Goal: Task Accomplishment & Management: Manage account settings

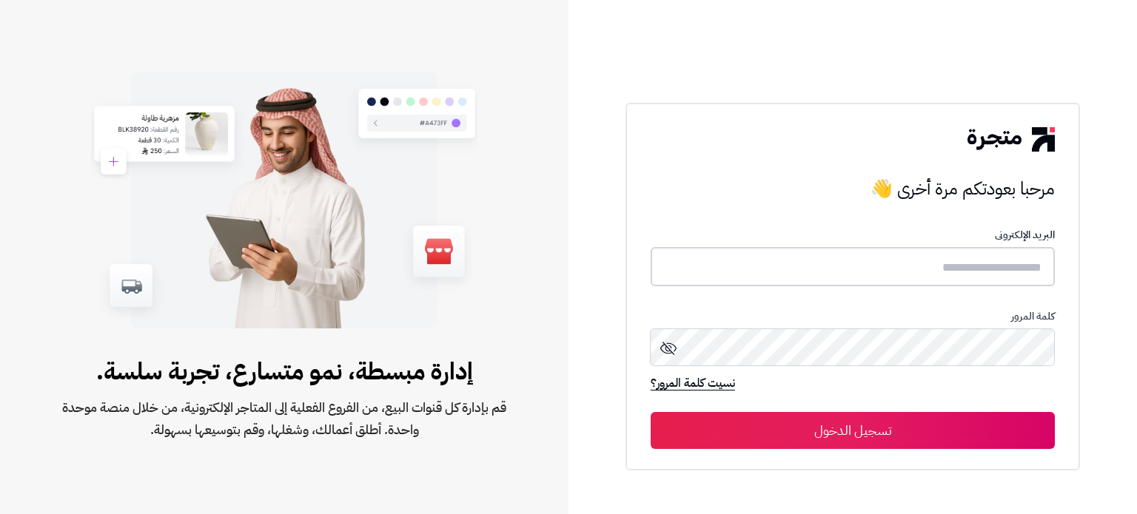
type input "**********"
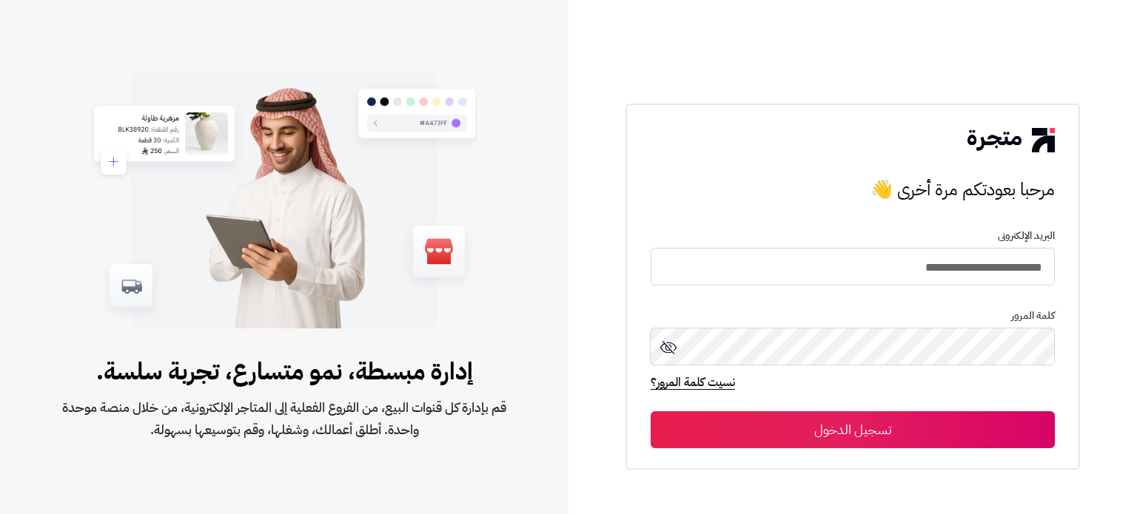
click at [893, 431] on button "تسجيل الدخول" at bounding box center [853, 430] width 404 height 37
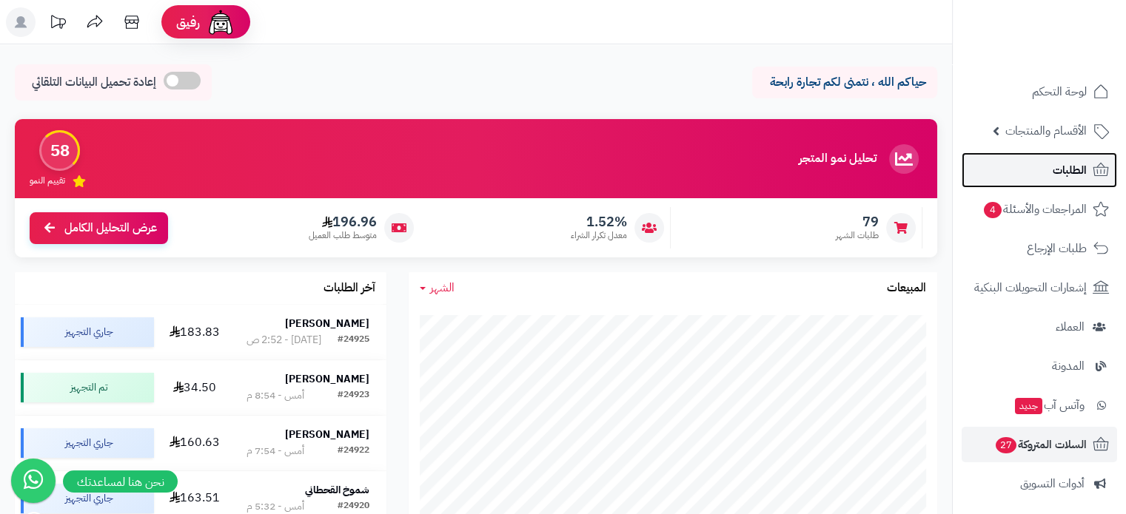
click at [1073, 170] on span "الطلبات" at bounding box center [1069, 170] width 34 height 21
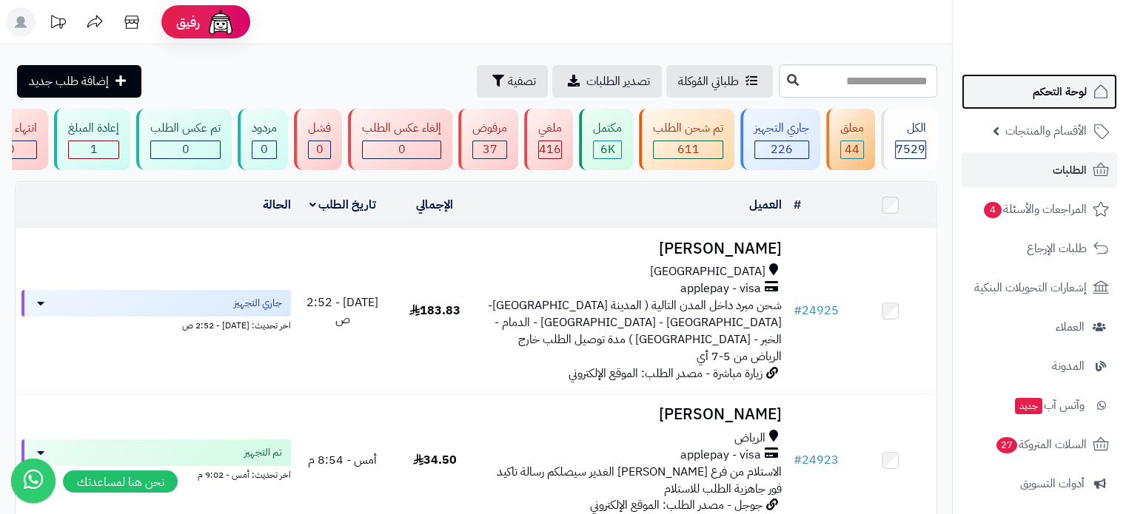
click at [1061, 88] on span "لوحة التحكم" at bounding box center [1060, 91] width 54 height 21
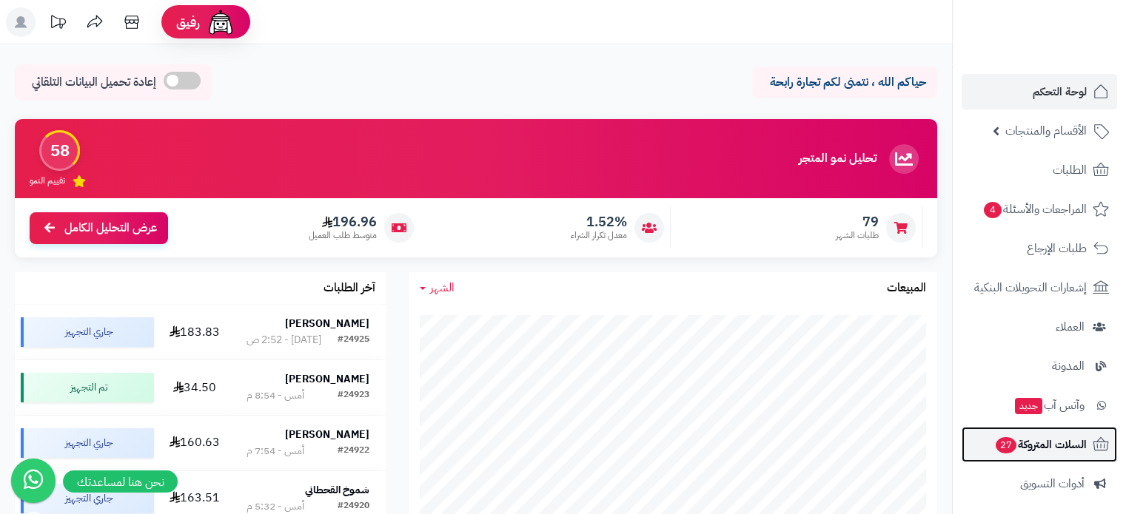
click at [1033, 452] on span "السلات المتروكة 27" at bounding box center [1040, 444] width 93 height 21
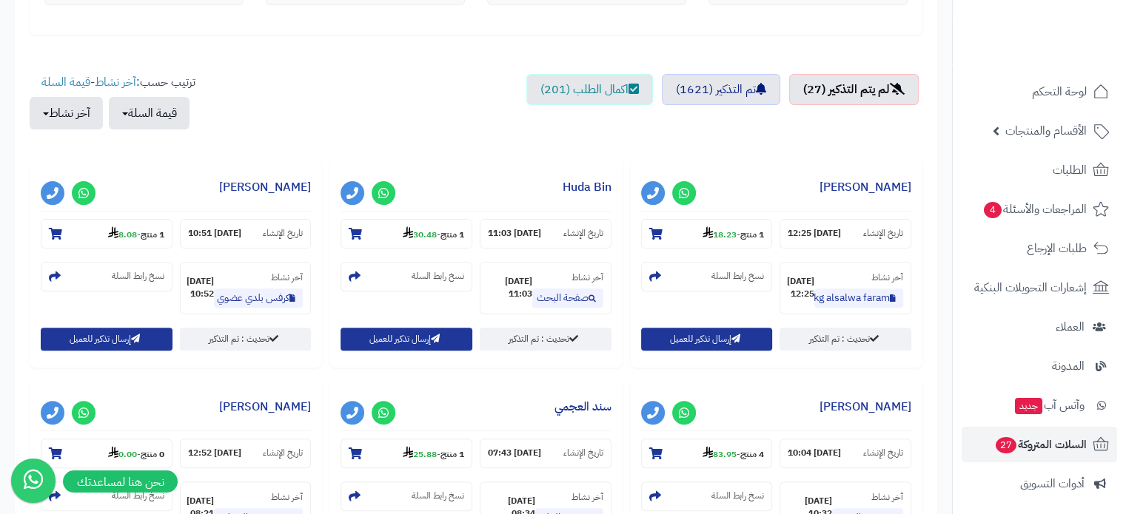
scroll to position [518, 0]
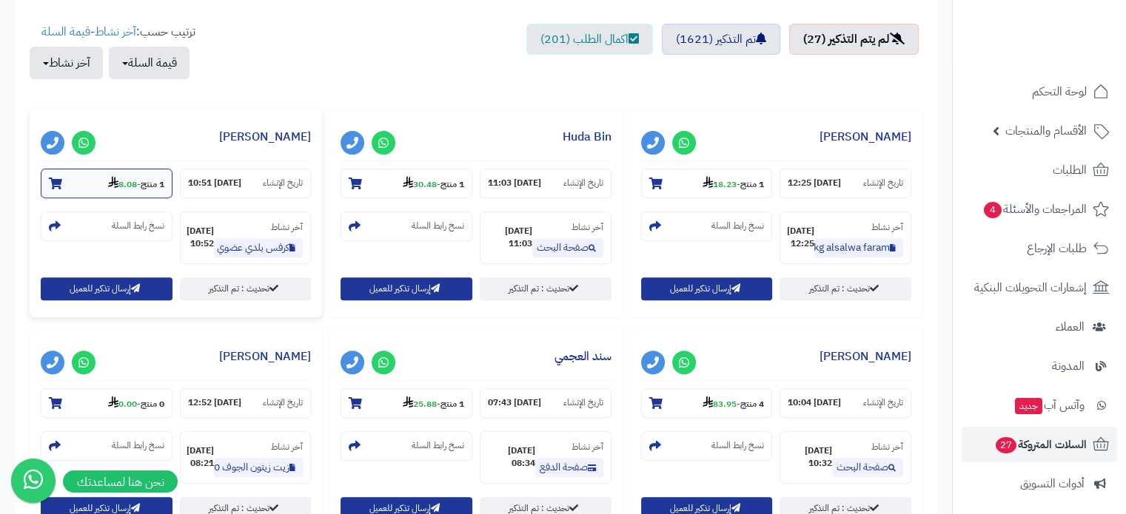
click at [57, 181] on icon at bounding box center [55, 184] width 13 height 12
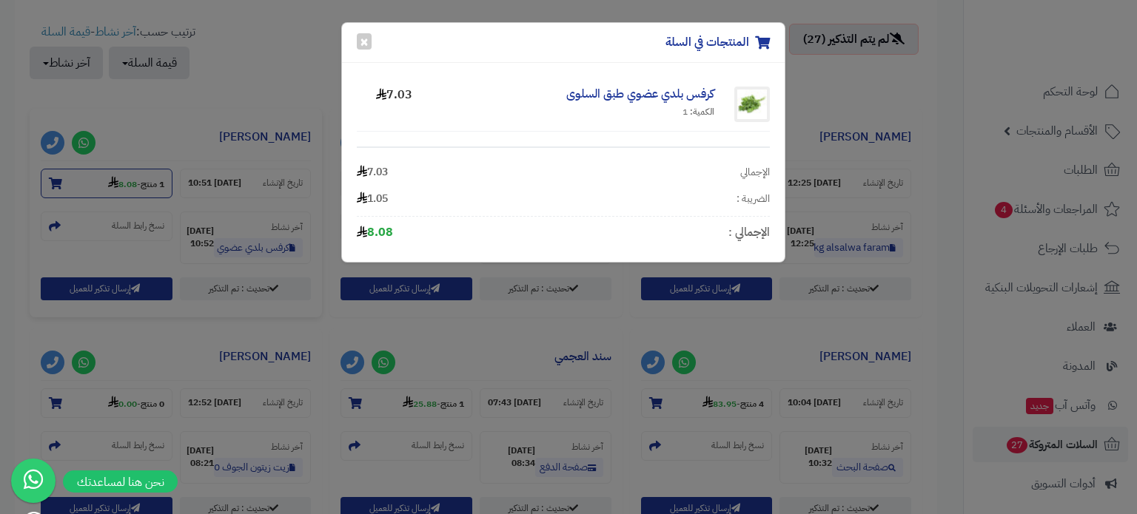
click at [57, 181] on div "المنتجات في السلة × كرفس بلدي عضوي طبق السلوى الكمية: 1 7.03 الإجمالي 7.03 الضر…" at bounding box center [568, 257] width 1137 height 514
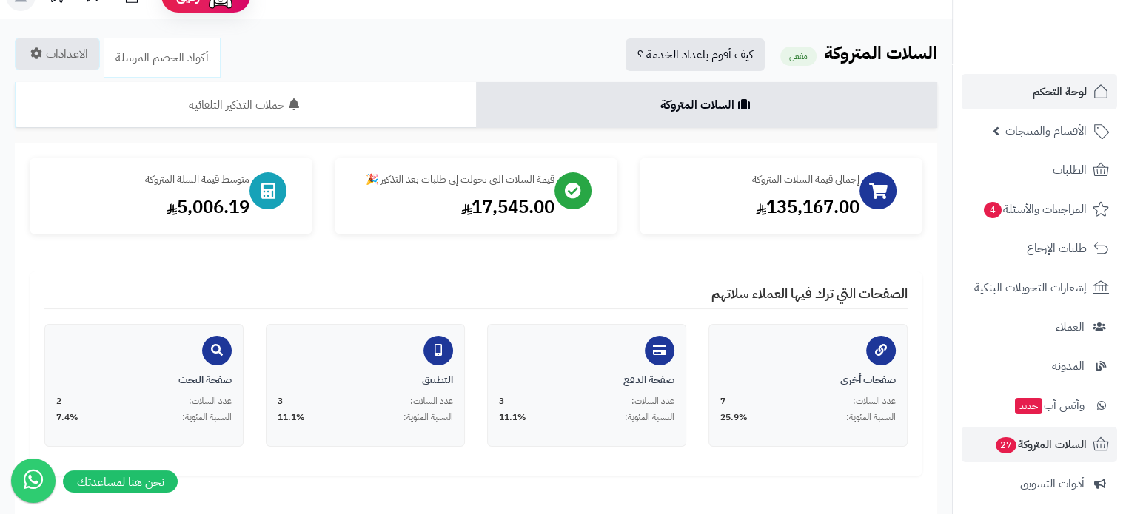
scroll to position [0, 0]
